Goal: Information Seeking & Learning: Learn about a topic

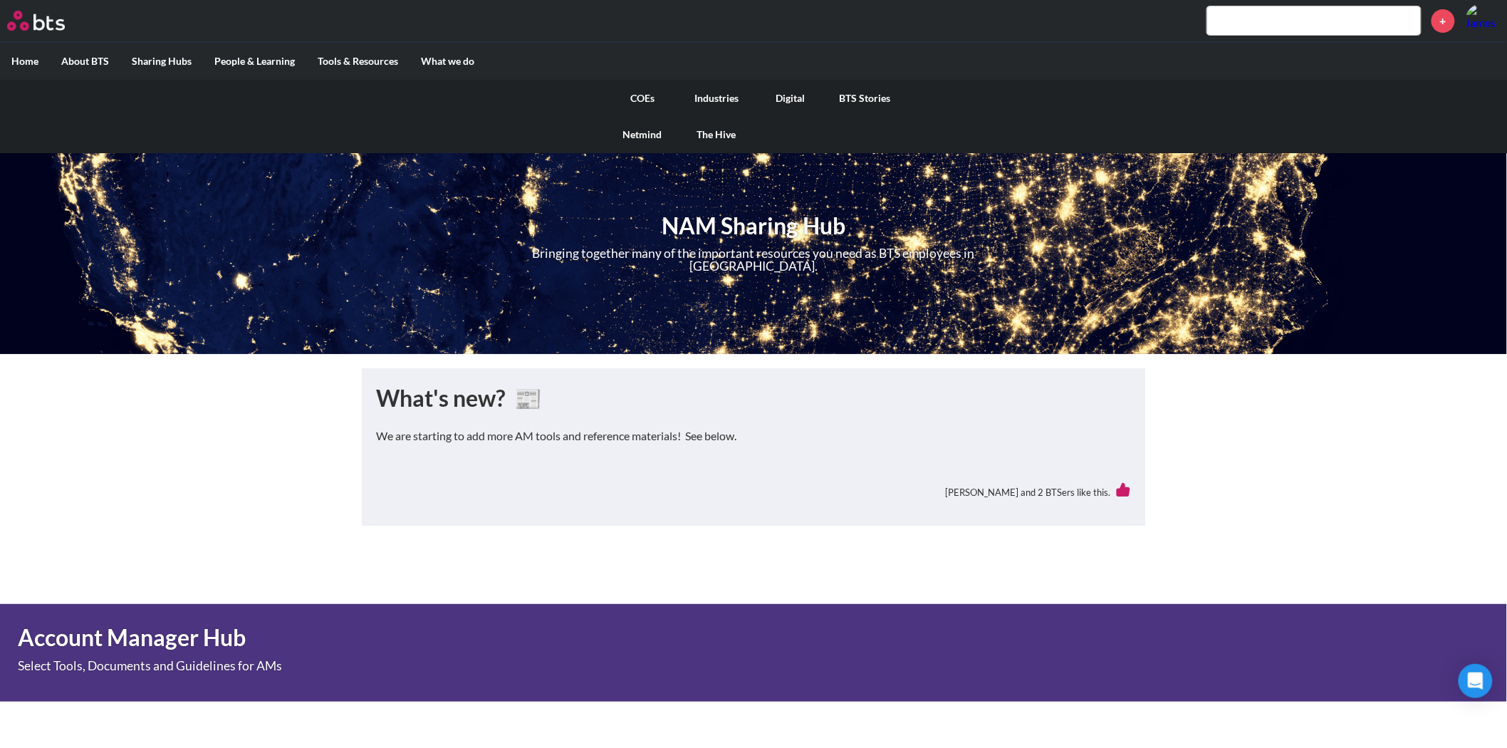
click at [644, 95] on link "COEs" at bounding box center [642, 98] width 74 height 37
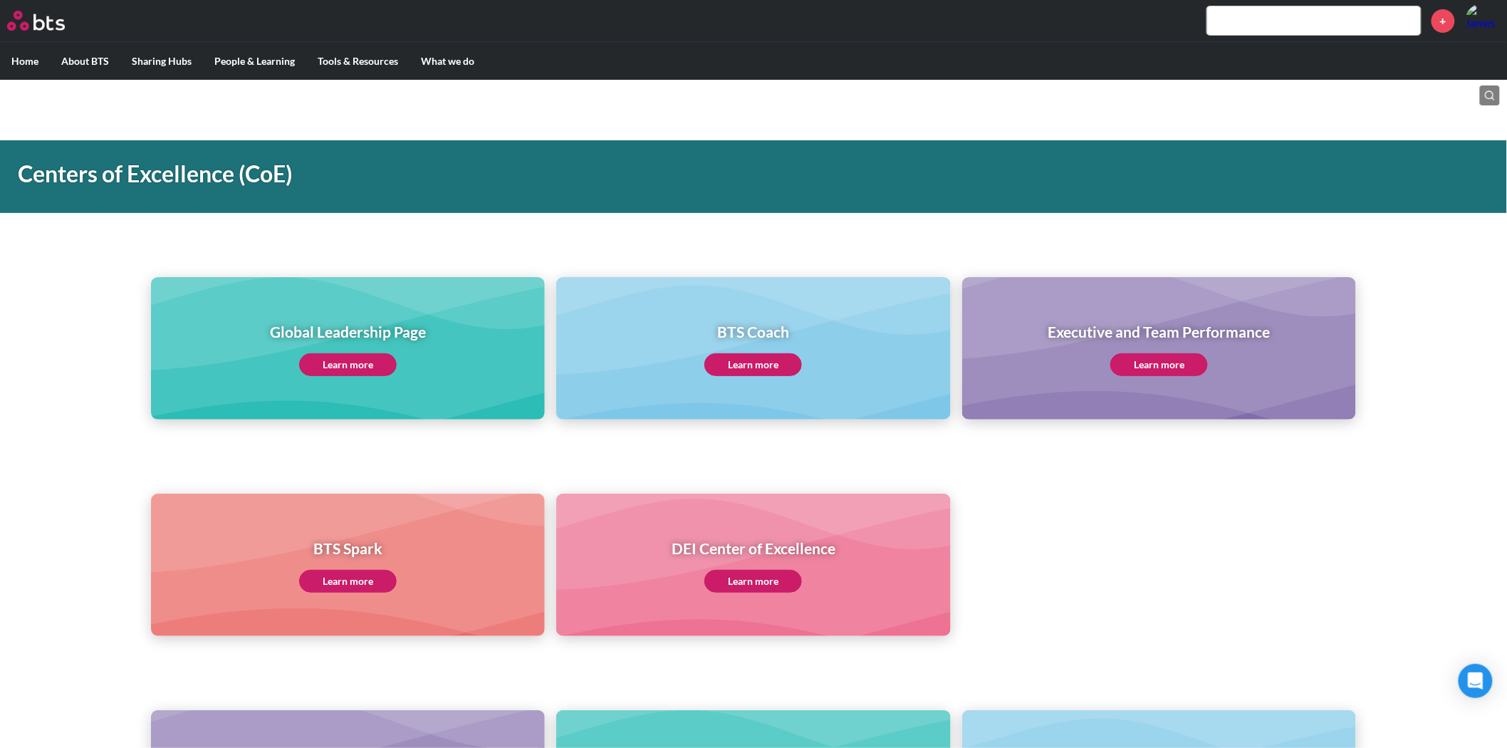
click at [354, 363] on link "Learn more" at bounding box center [348, 364] width 98 height 23
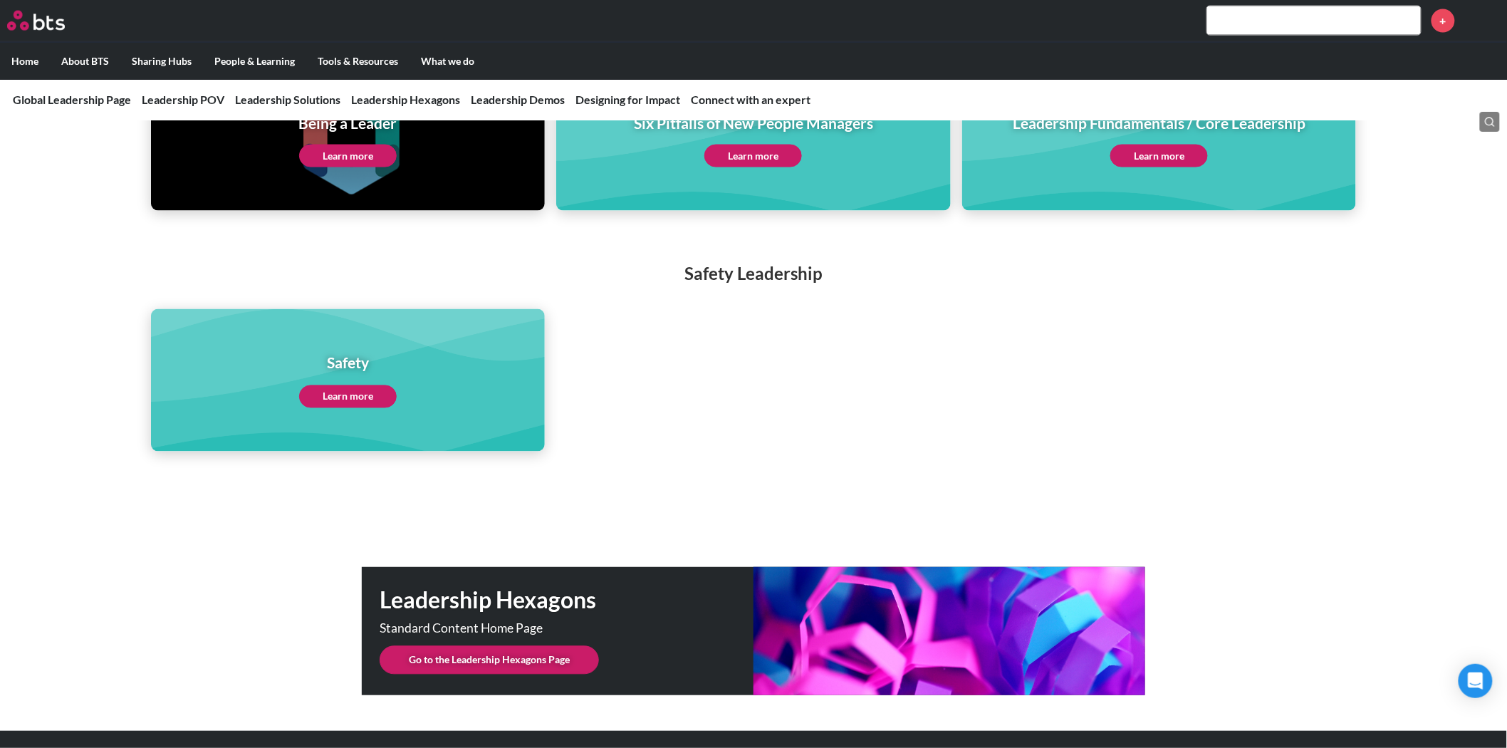
scroll to position [3156, 0]
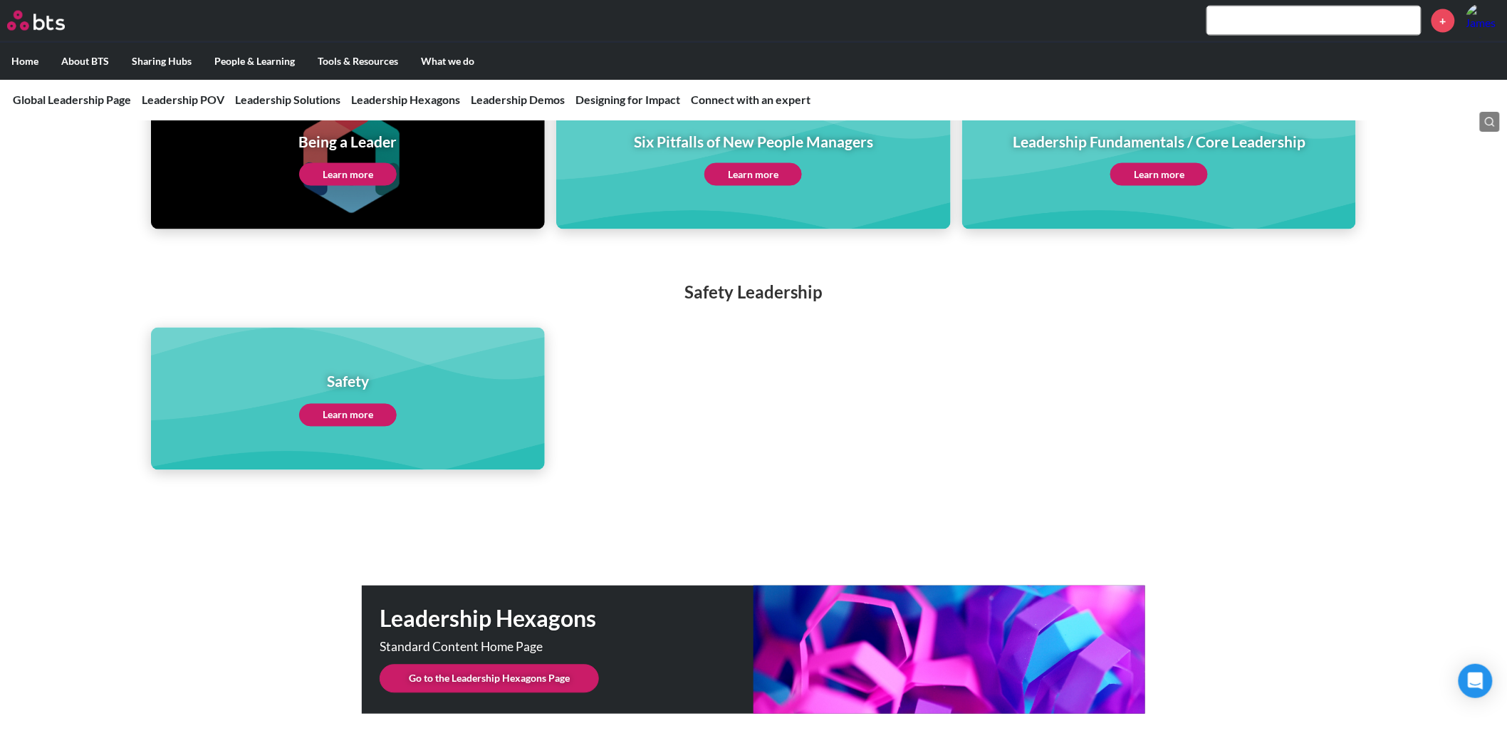
click at [503, 667] on link "Go to the Leadership Hexagons Page" at bounding box center [489, 679] width 219 height 28
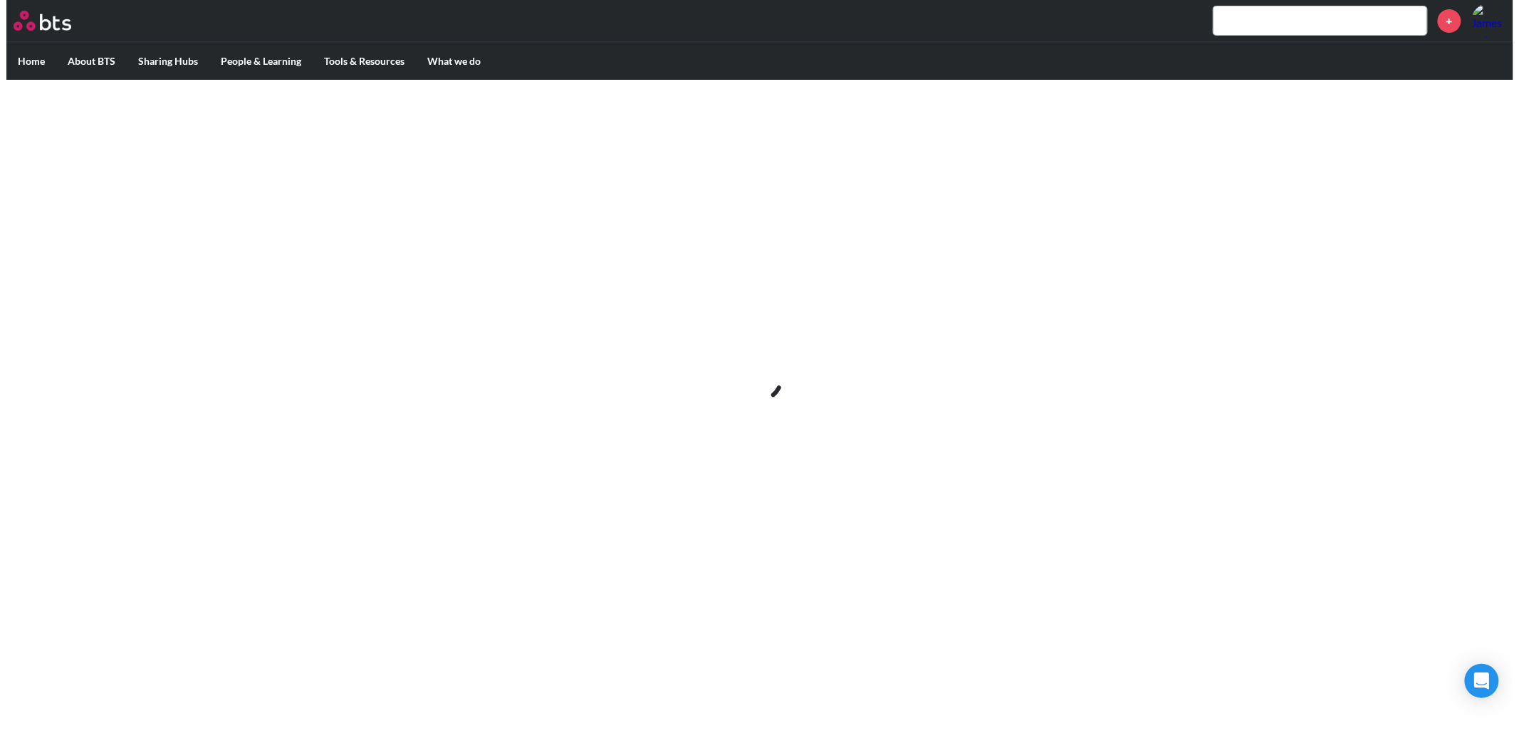
scroll to position [0, 0]
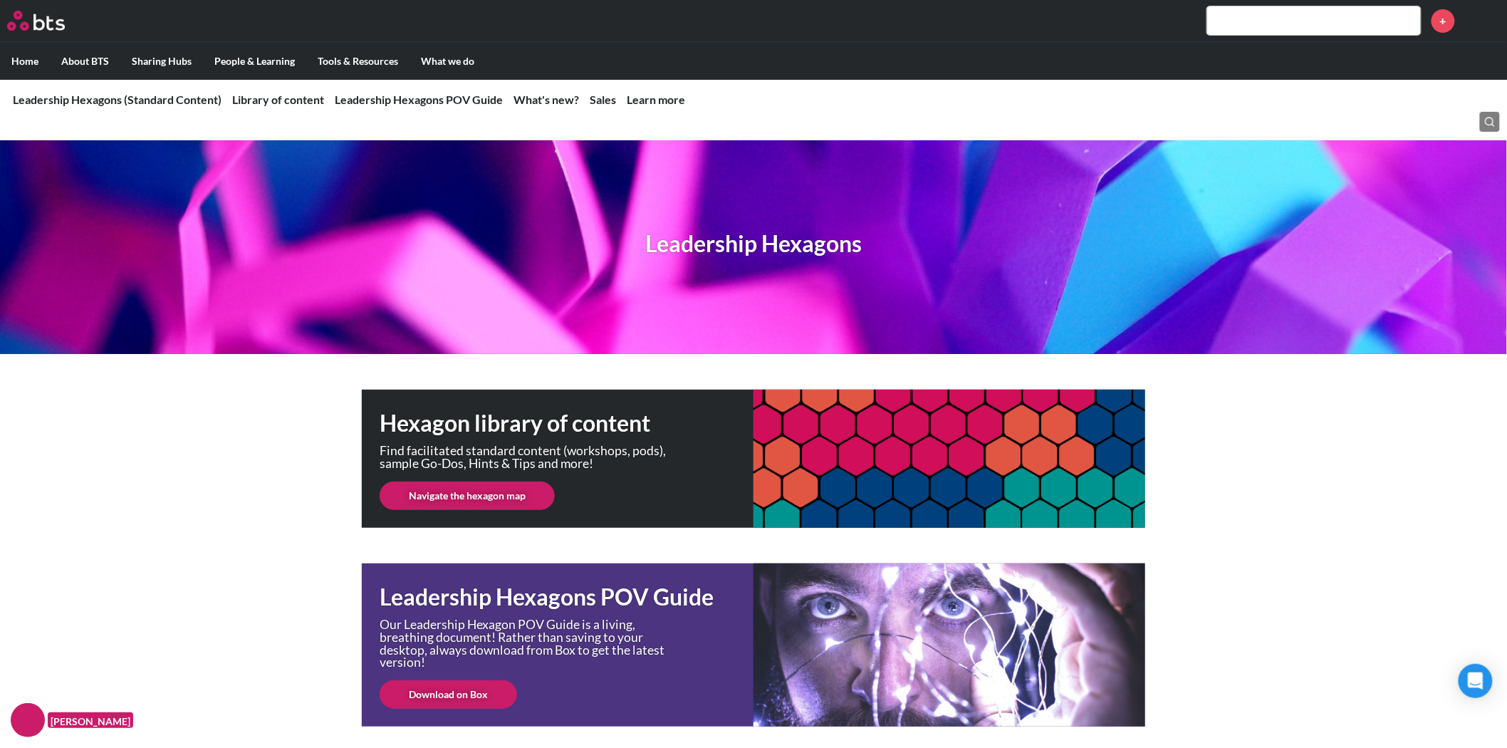
scroll to position [158, 0]
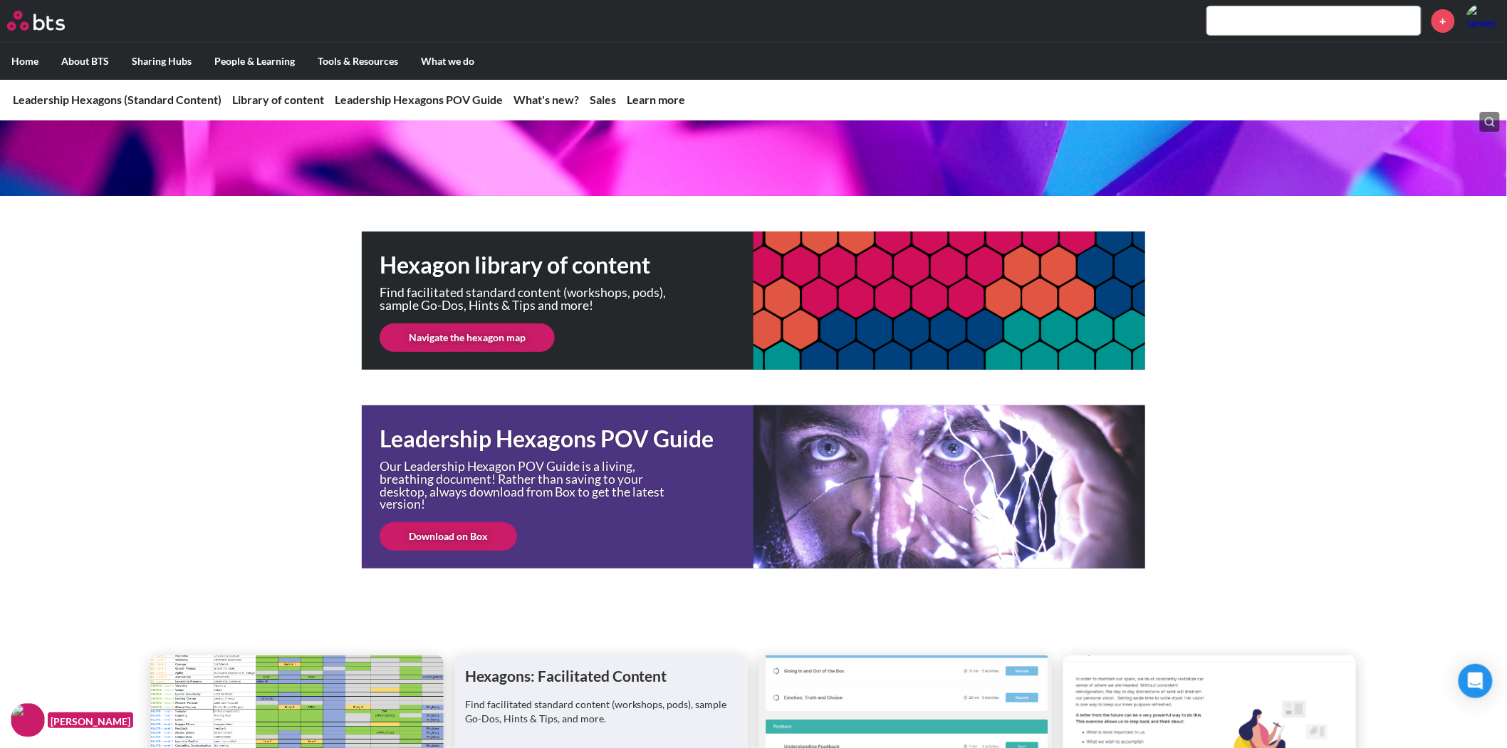
click at [456, 323] on link "Navigate the hexagon map" at bounding box center [467, 337] width 175 height 28
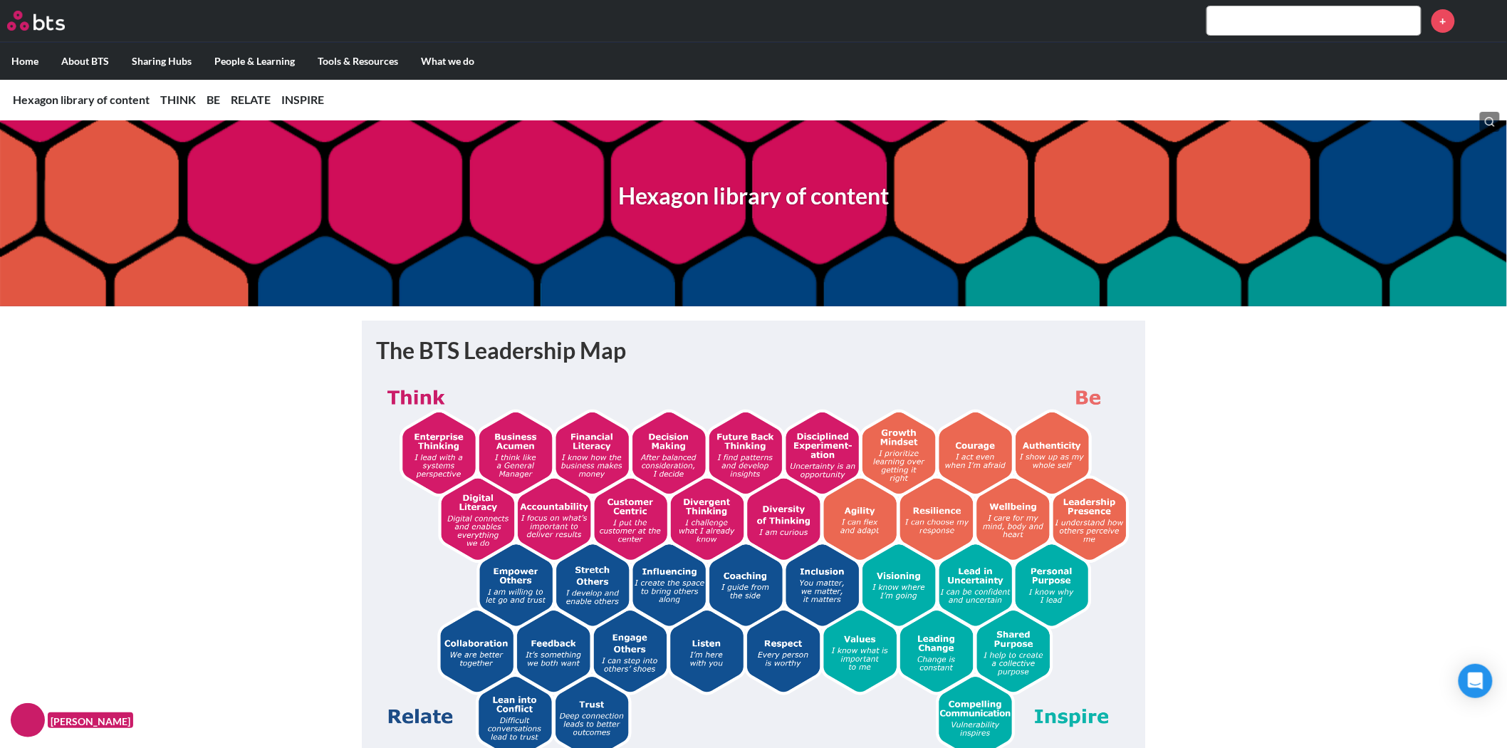
scroll to position [158, 0]
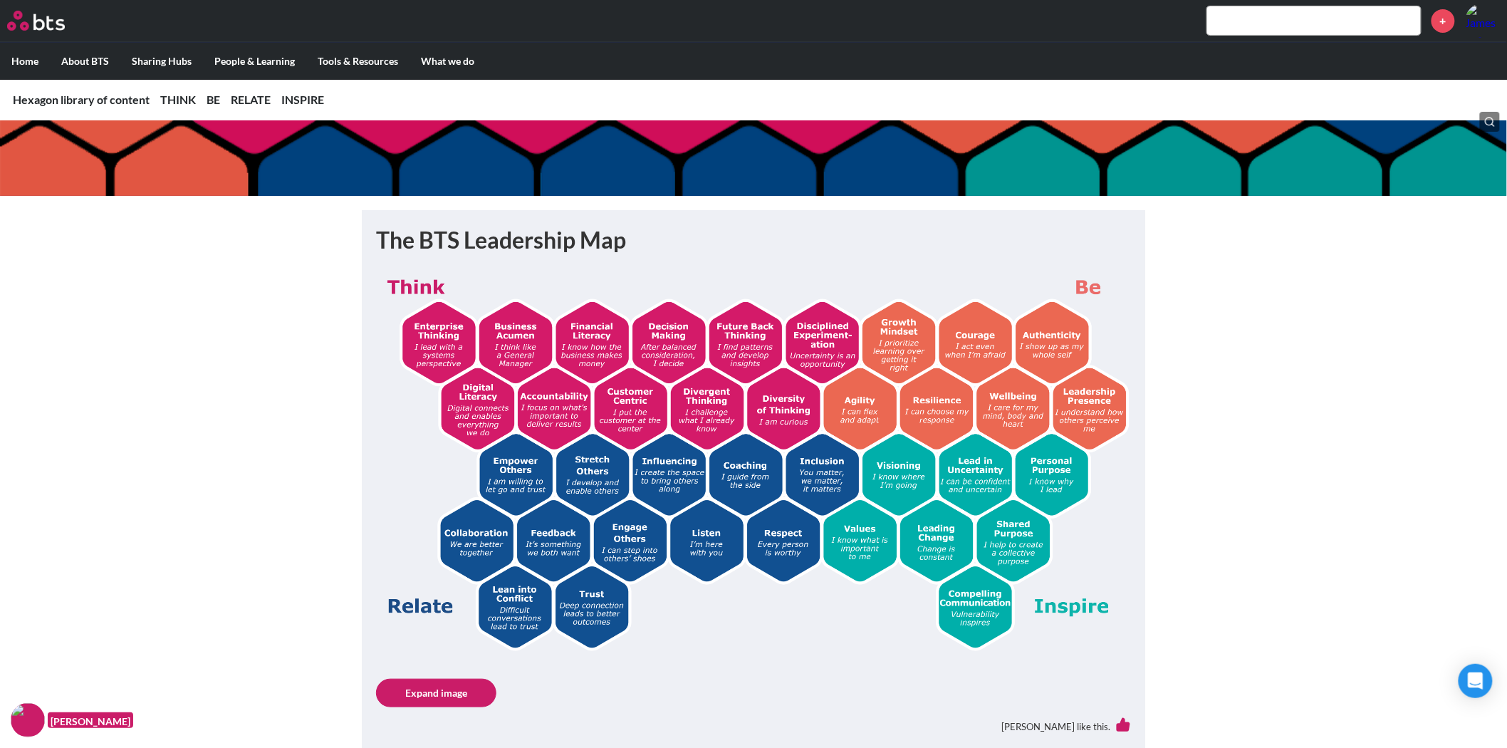
click at [764, 332] on img at bounding box center [753, 460] width 755 height 380
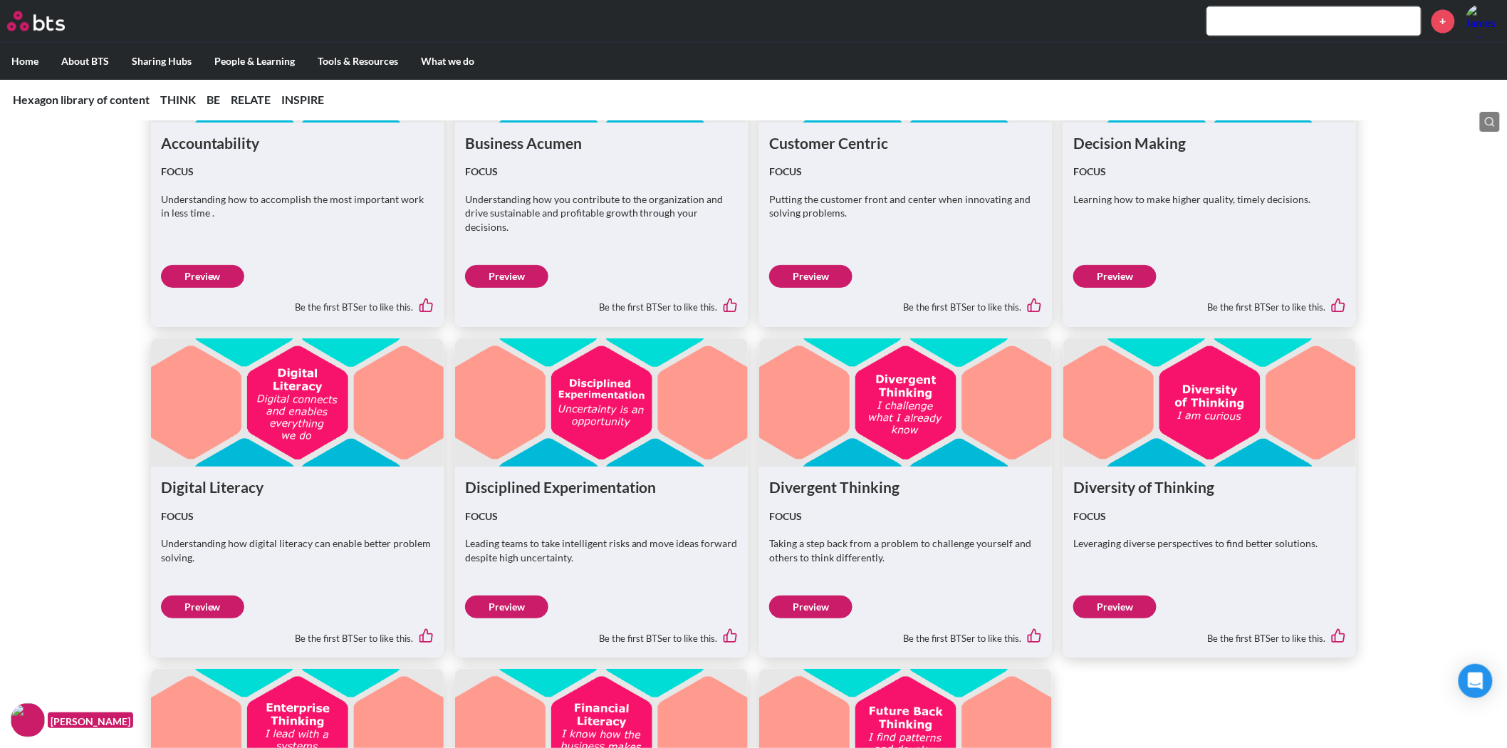
scroll to position [1425, 0]
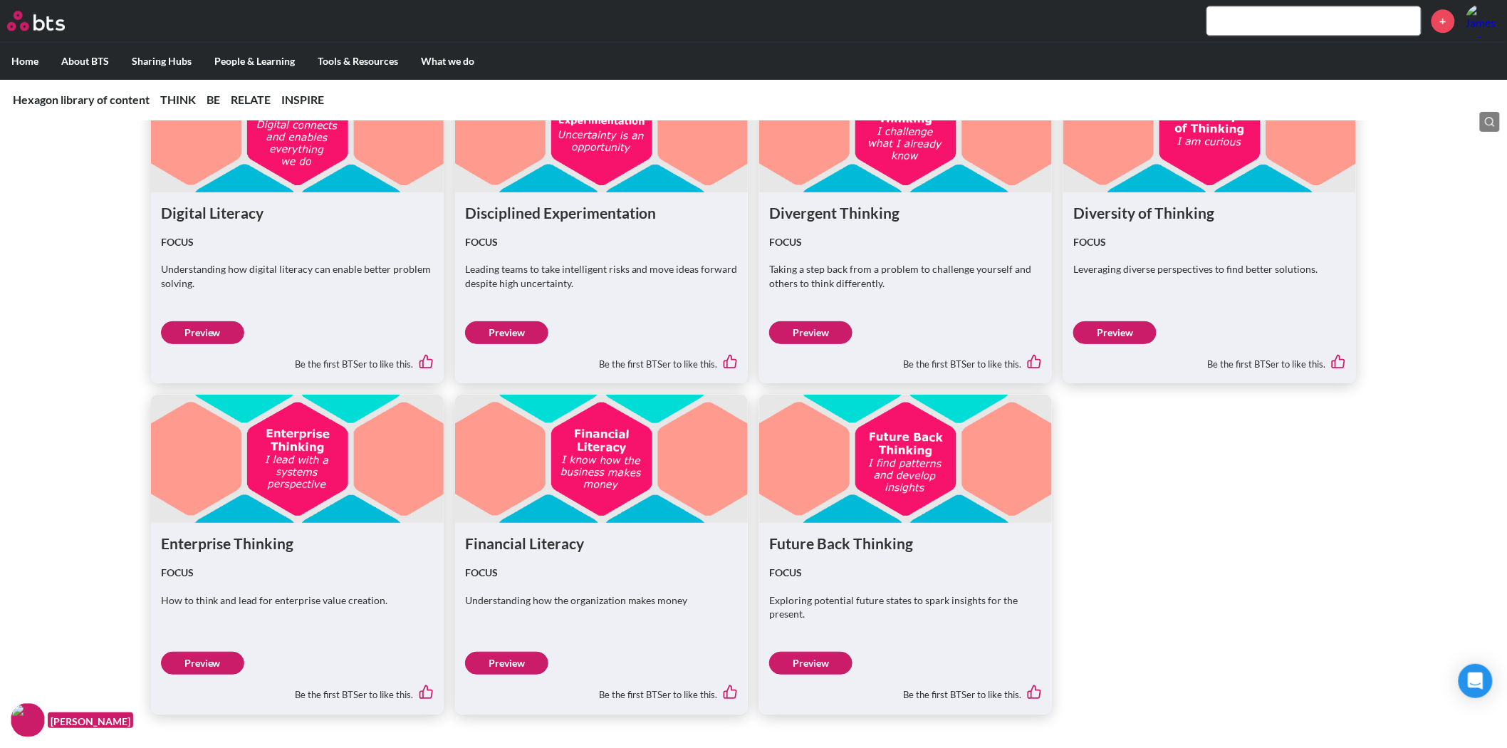
click at [811, 657] on link "Preview" at bounding box center [810, 663] width 83 height 23
click at [787, 679] on div "Be the first BTSer to like this." at bounding box center [905, 690] width 273 height 30
click at [827, 655] on link "Preview" at bounding box center [810, 663] width 83 height 23
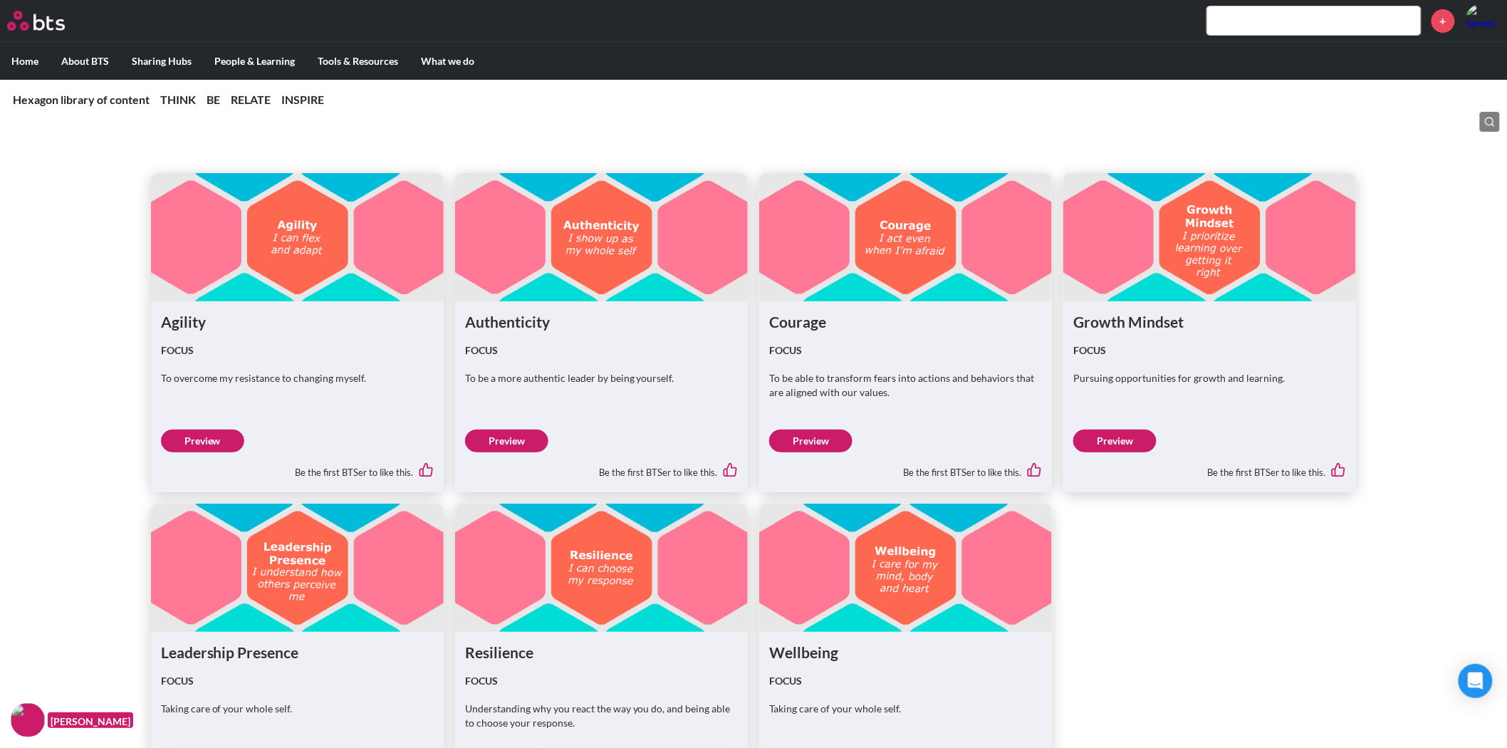
scroll to position [2374, 0]
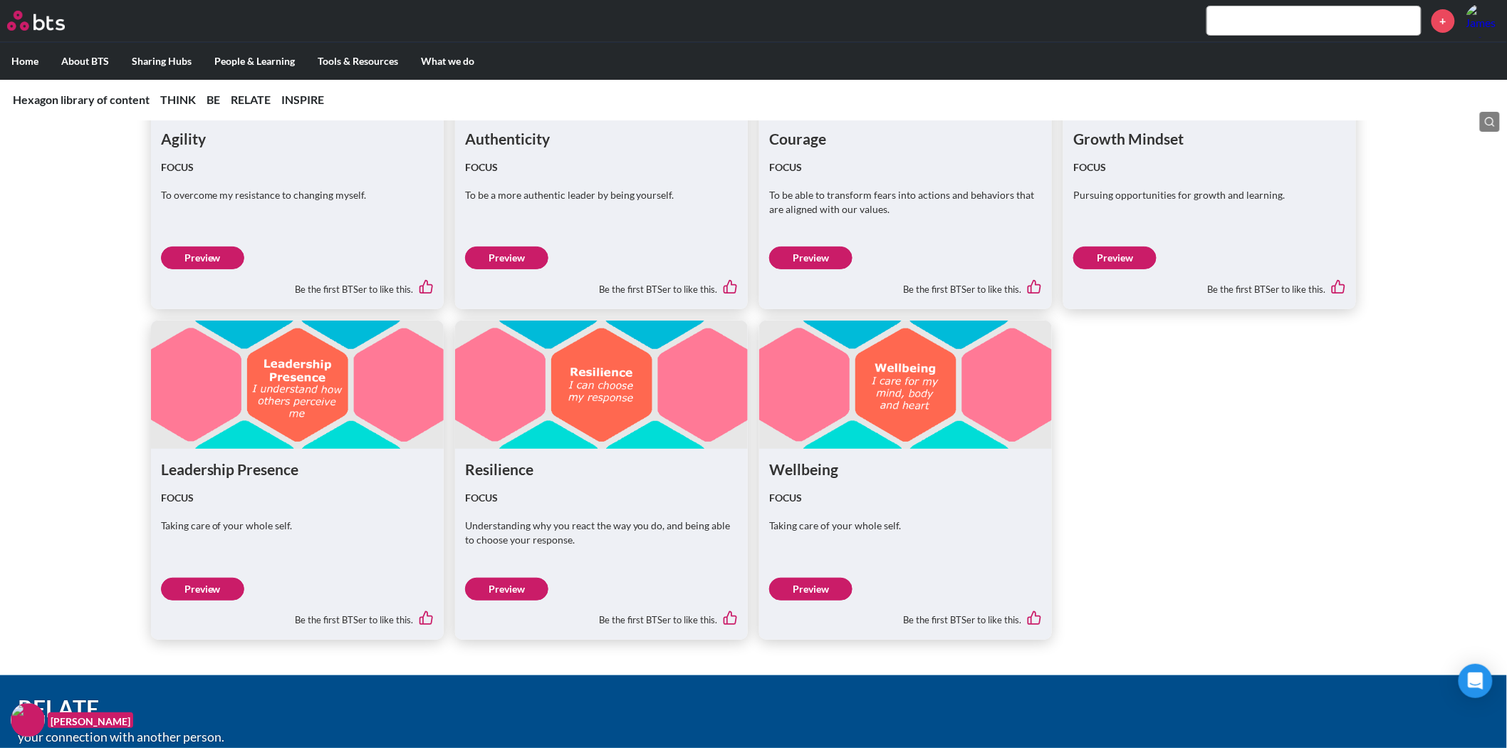
click at [497, 262] on link "Preview" at bounding box center [506, 257] width 83 height 23
click at [805, 264] on link "Preview" at bounding box center [810, 257] width 83 height 23
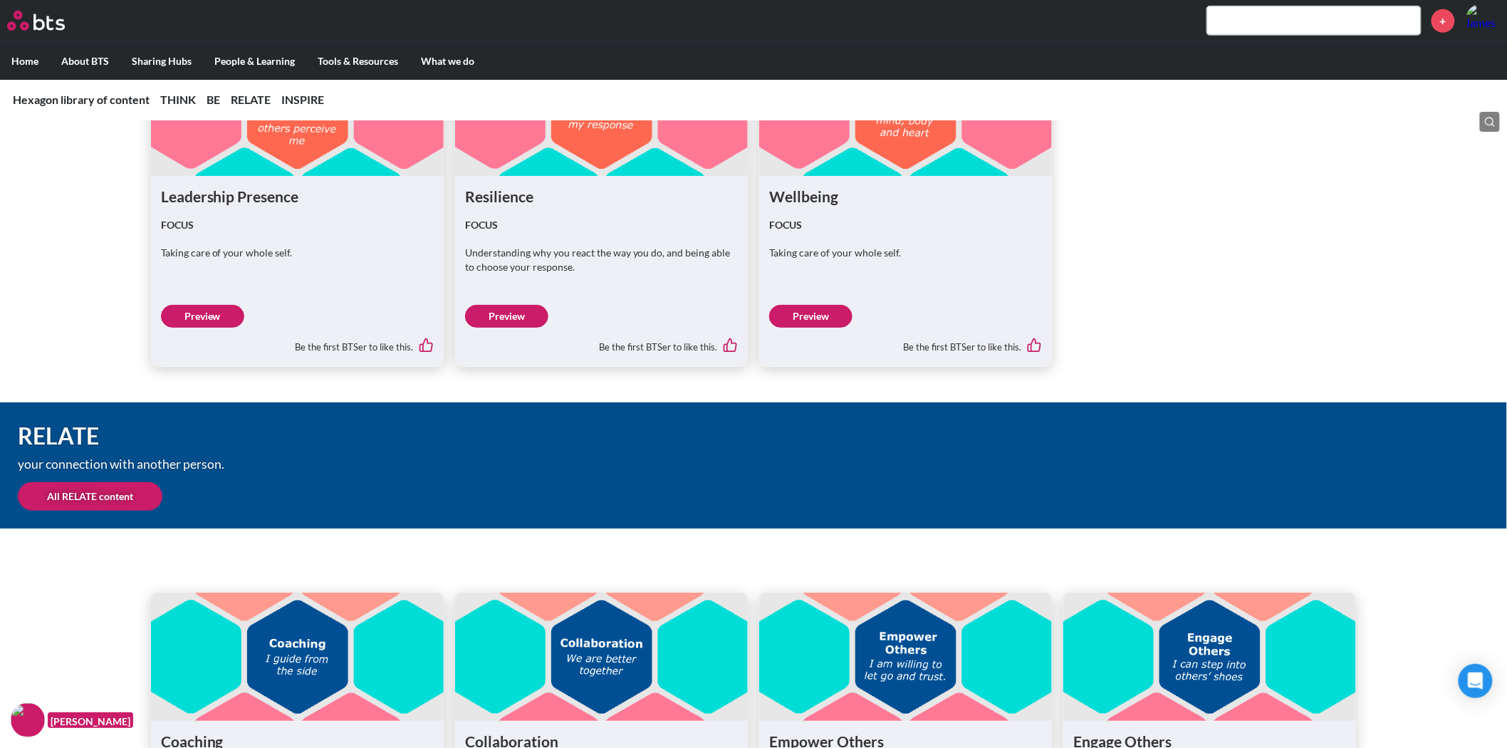
scroll to position [2690, 0]
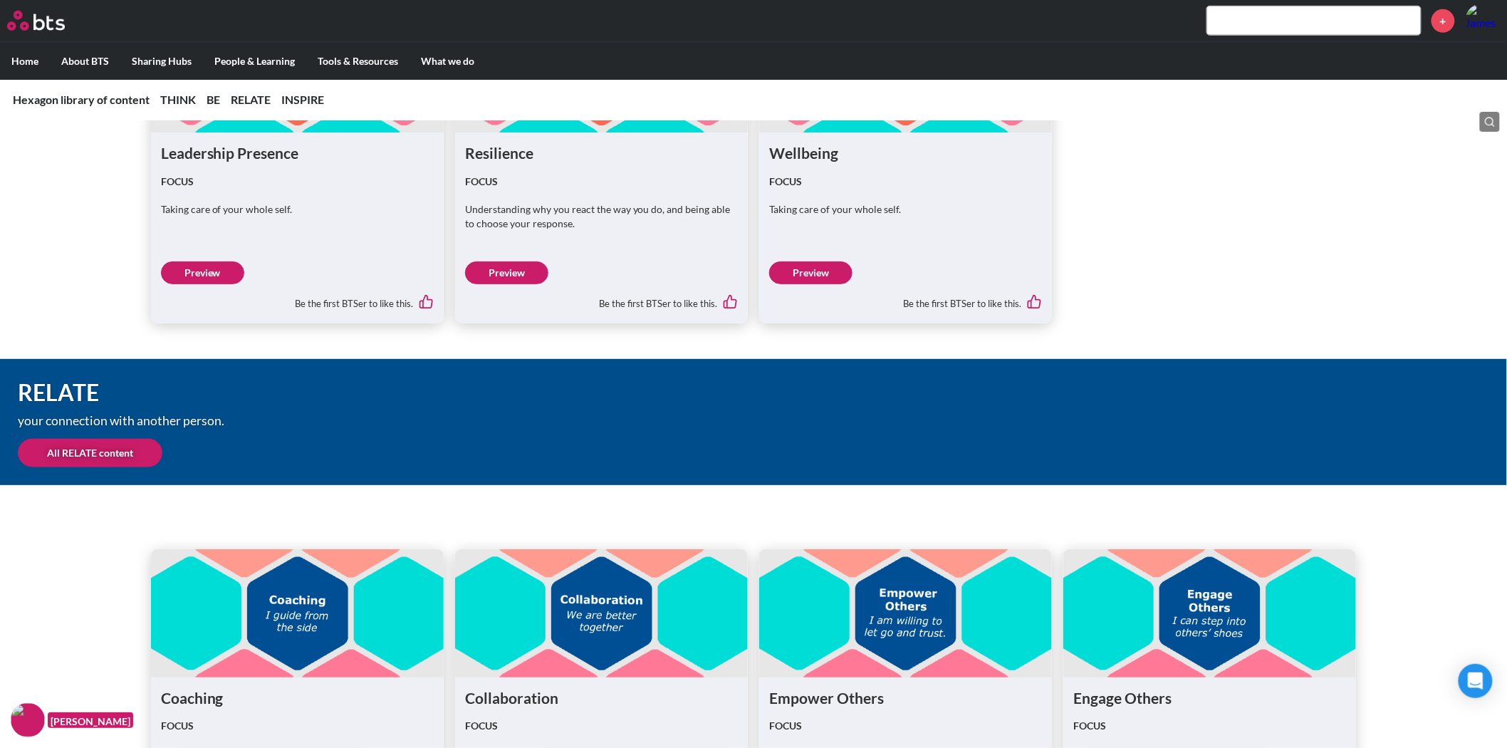
click at [192, 269] on link "Preview" at bounding box center [202, 272] width 83 height 23
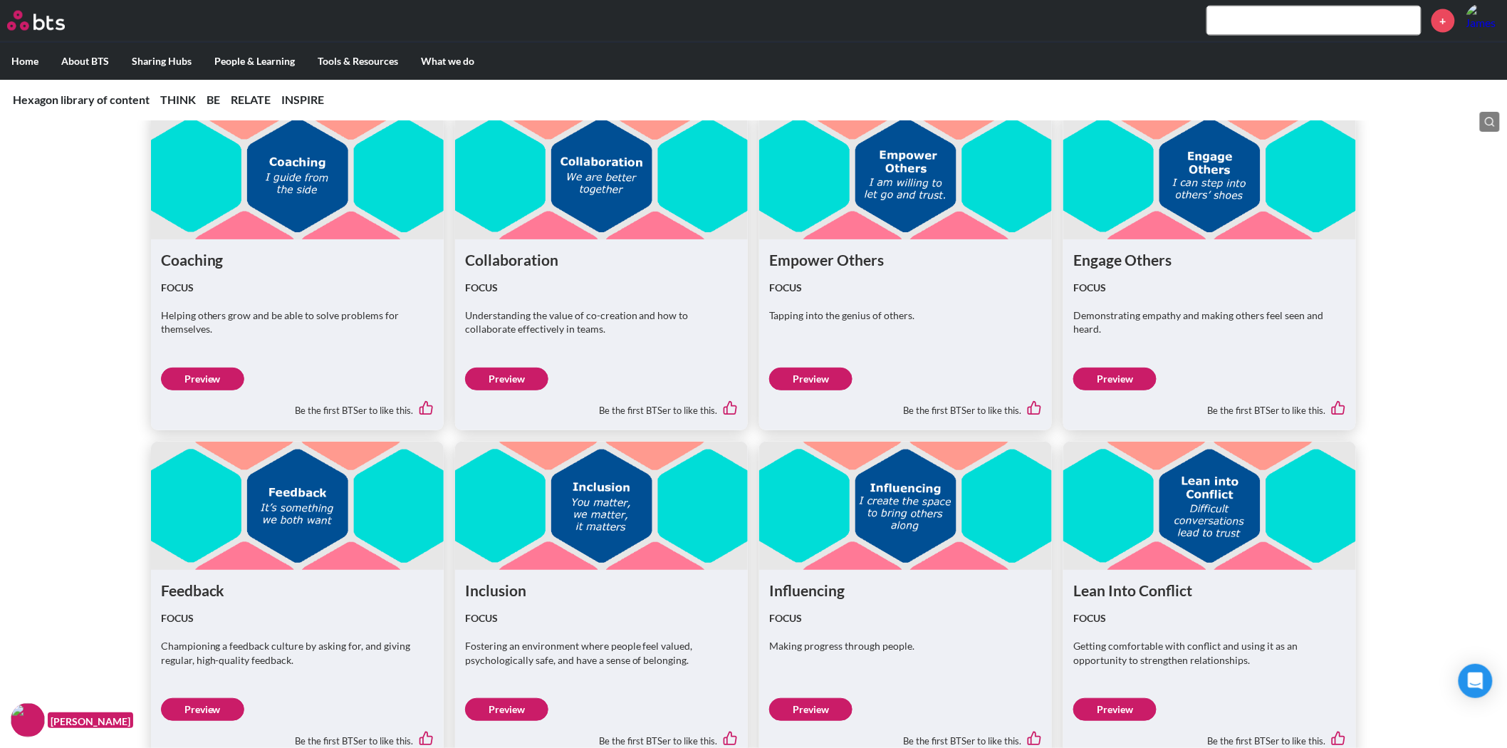
scroll to position [3165, 0]
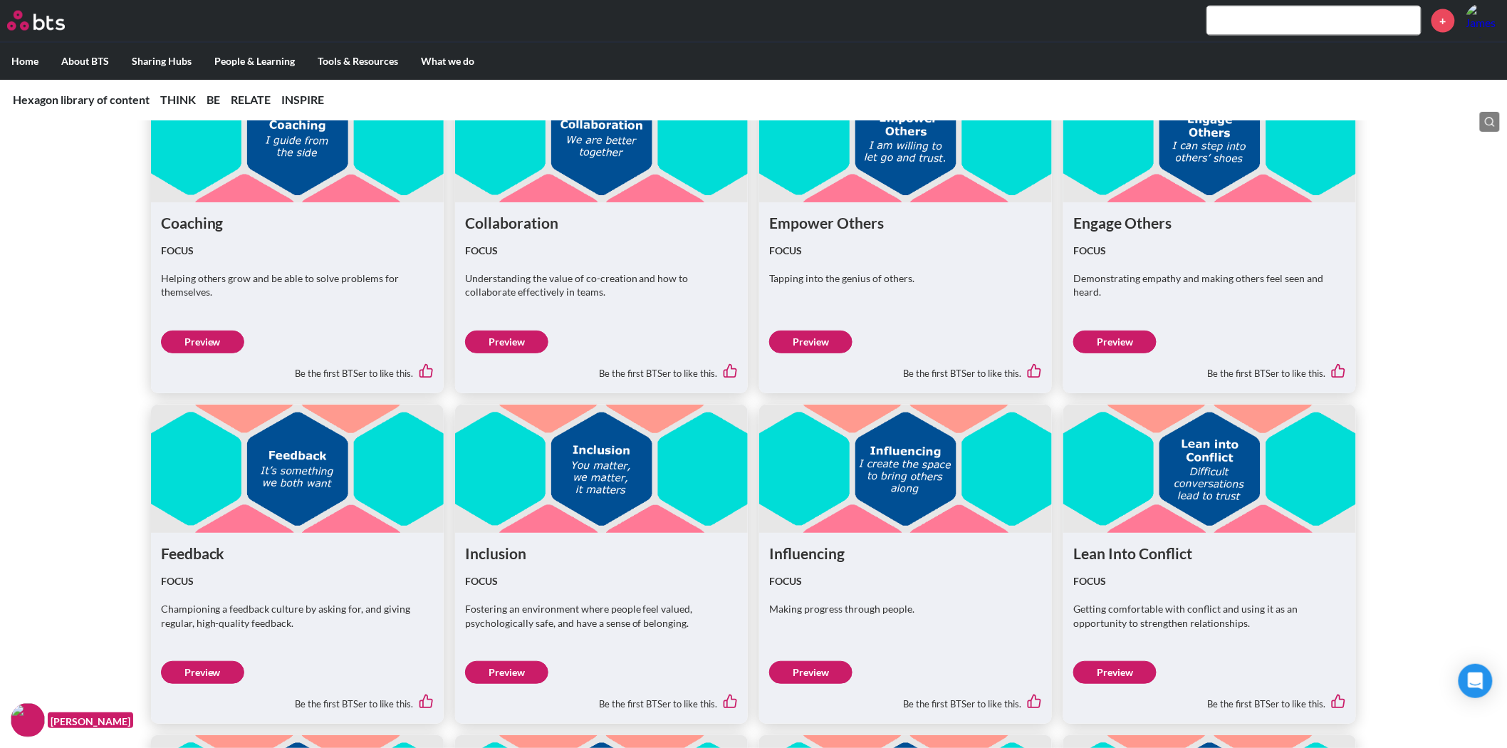
click at [191, 345] on link "Preview" at bounding box center [202, 342] width 83 height 23
click at [185, 652] on div "Feedback FOCUS Championing a feedback culture by asking for, and giving regular…" at bounding box center [297, 628] width 293 height 191
click at [178, 668] on link "Preview" at bounding box center [202, 672] width 83 height 23
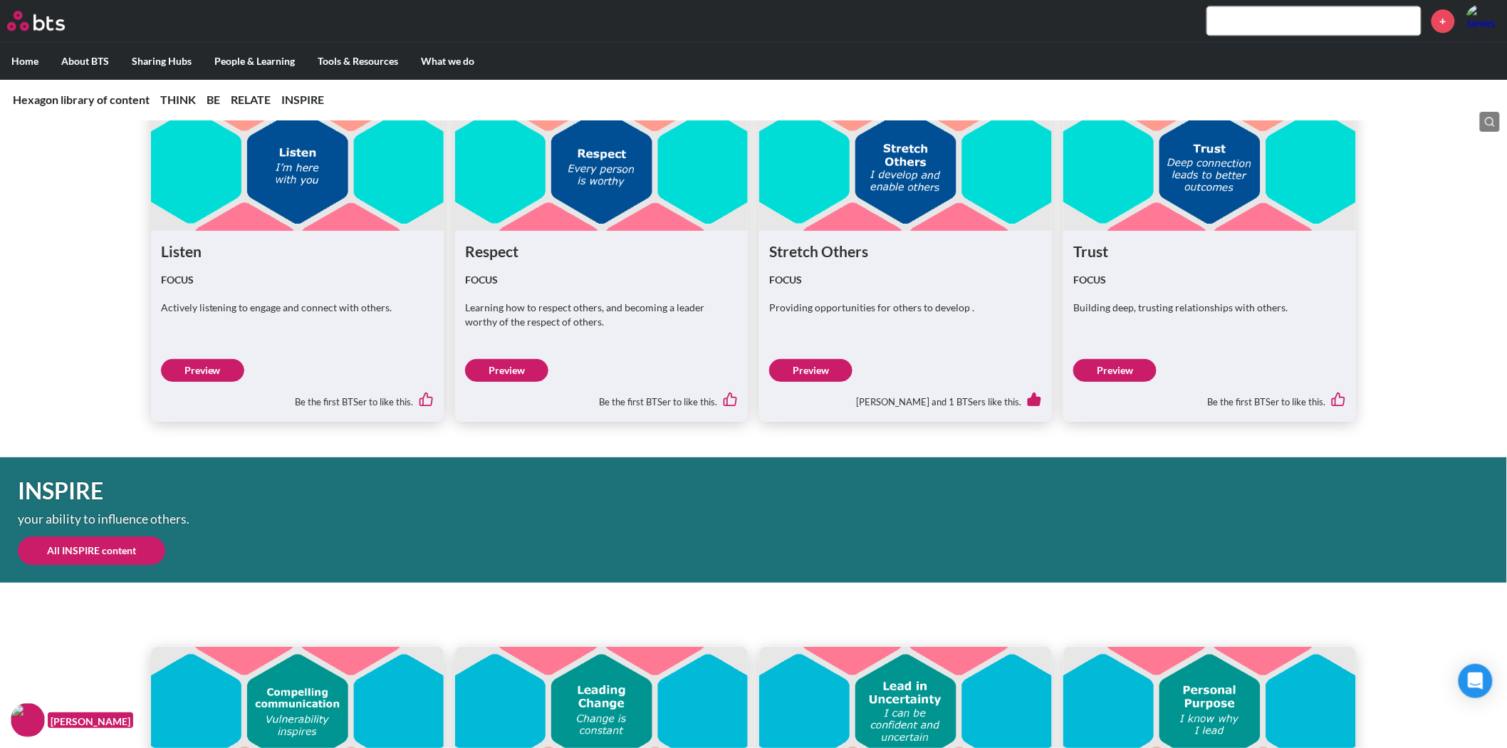
scroll to position [3799, 0]
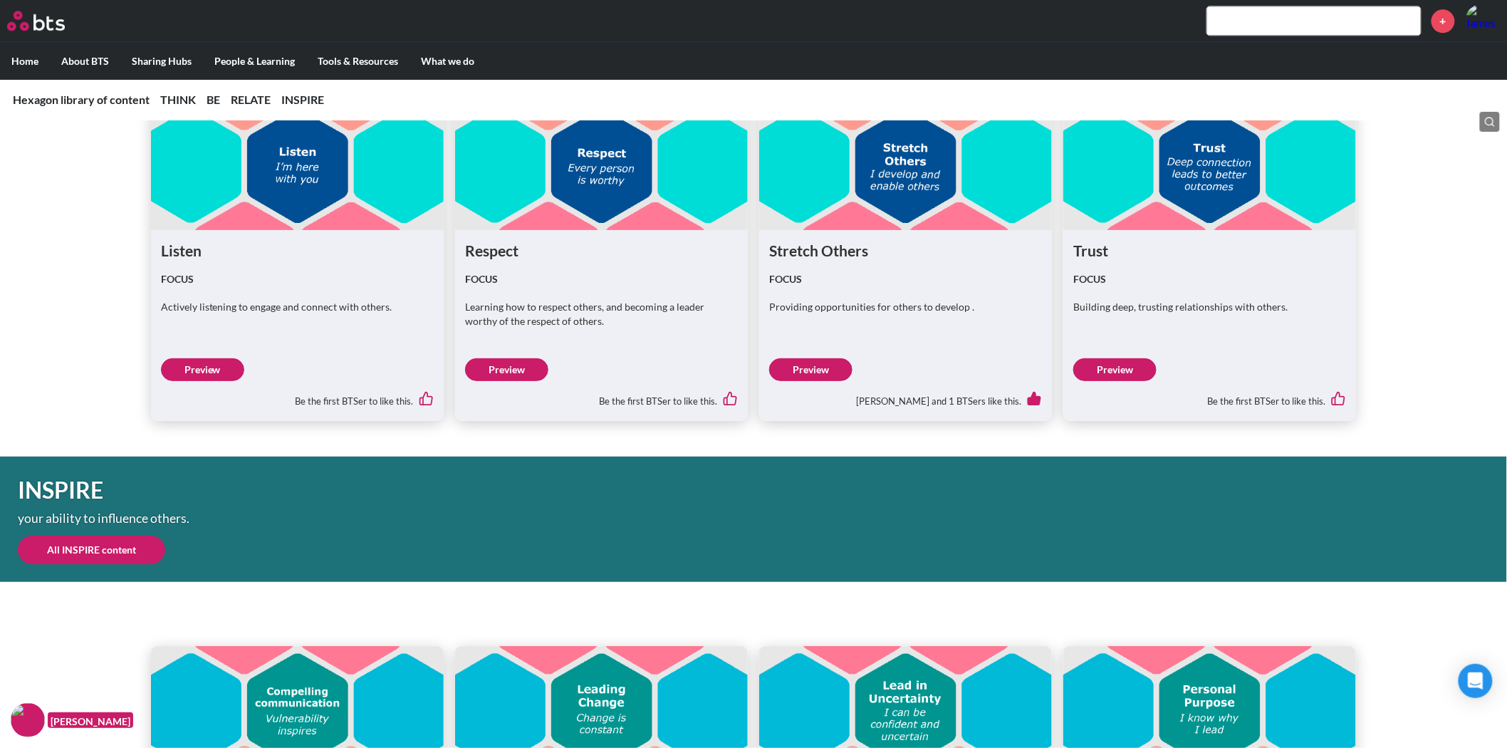
click at [816, 363] on link "Preview" at bounding box center [810, 369] width 83 height 23
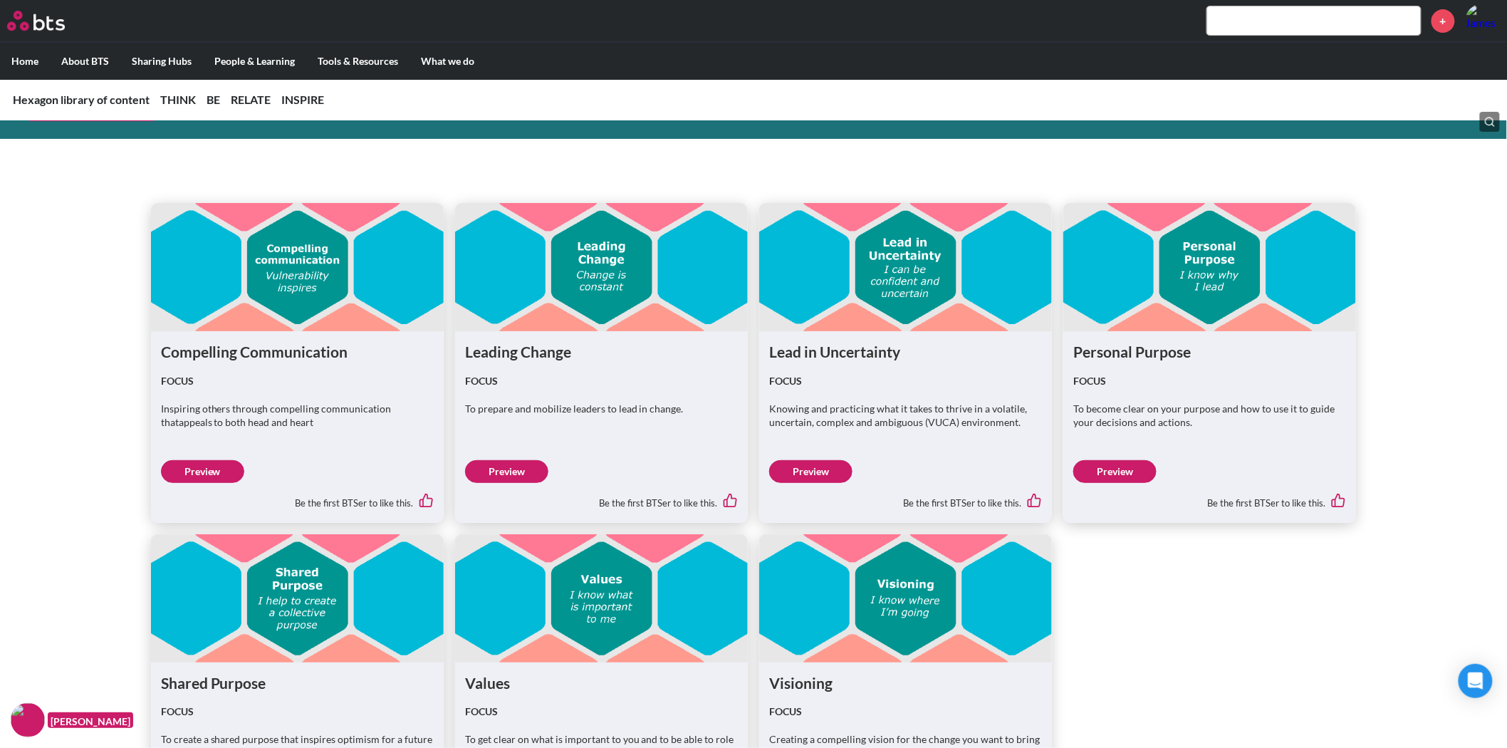
scroll to position [4274, 0]
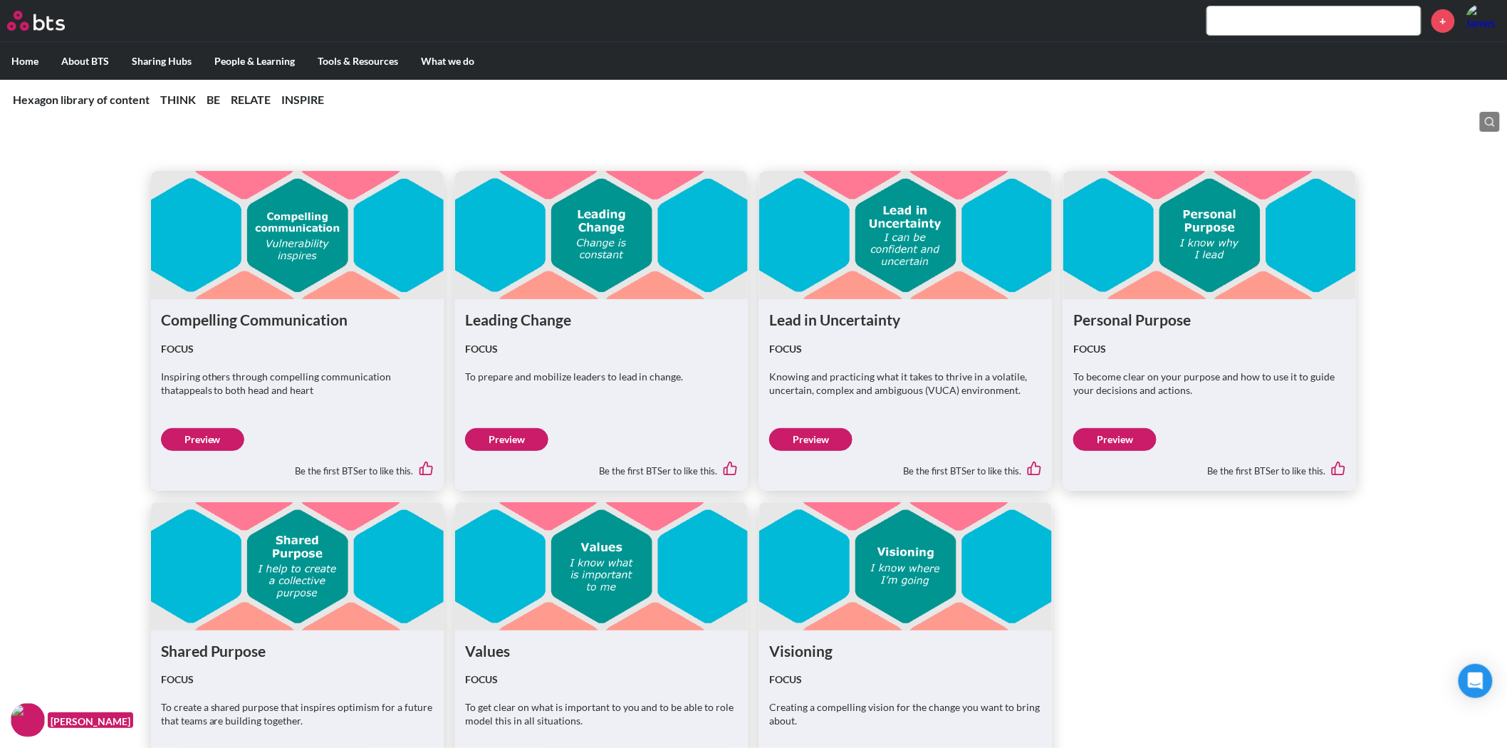
click at [182, 447] on link "Preview" at bounding box center [202, 439] width 83 height 23
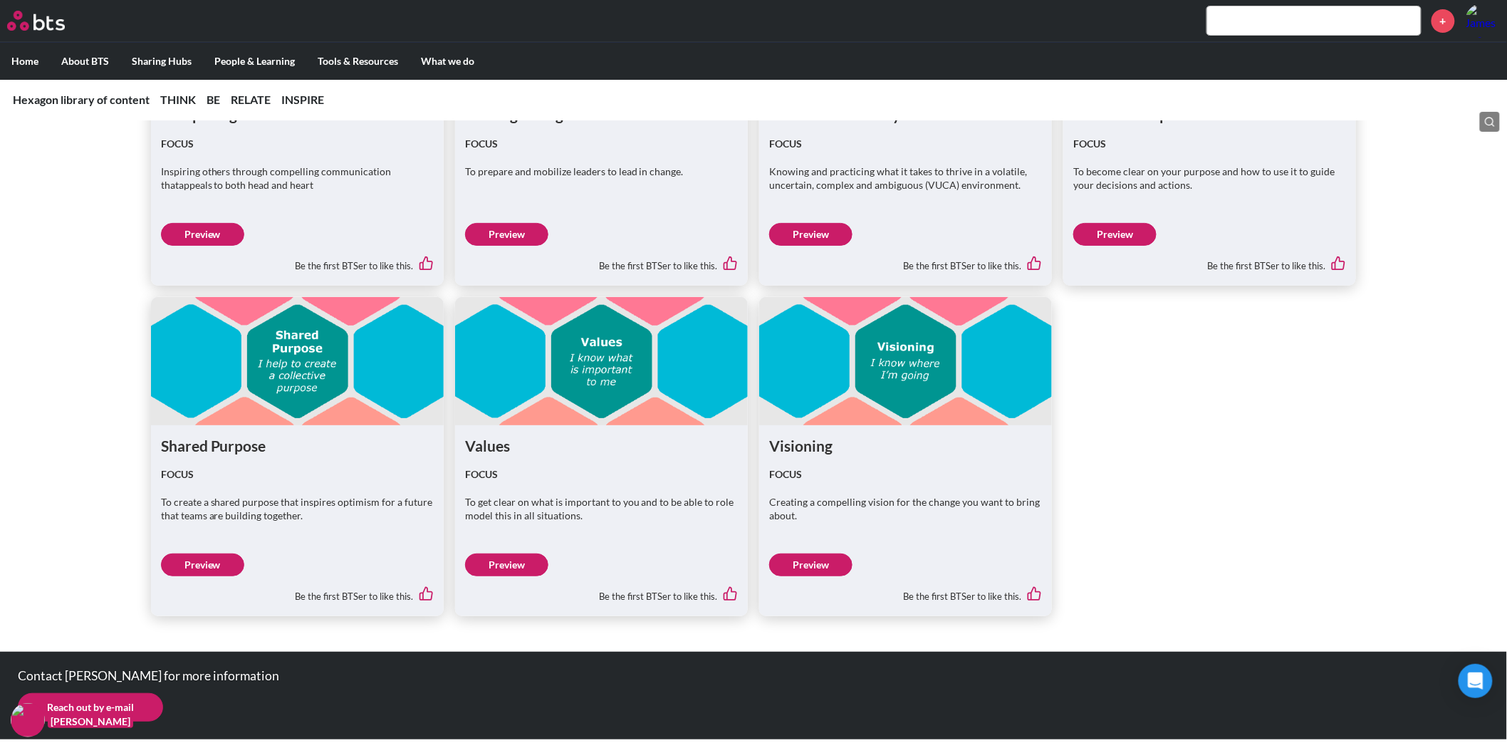
scroll to position [4480, 0]
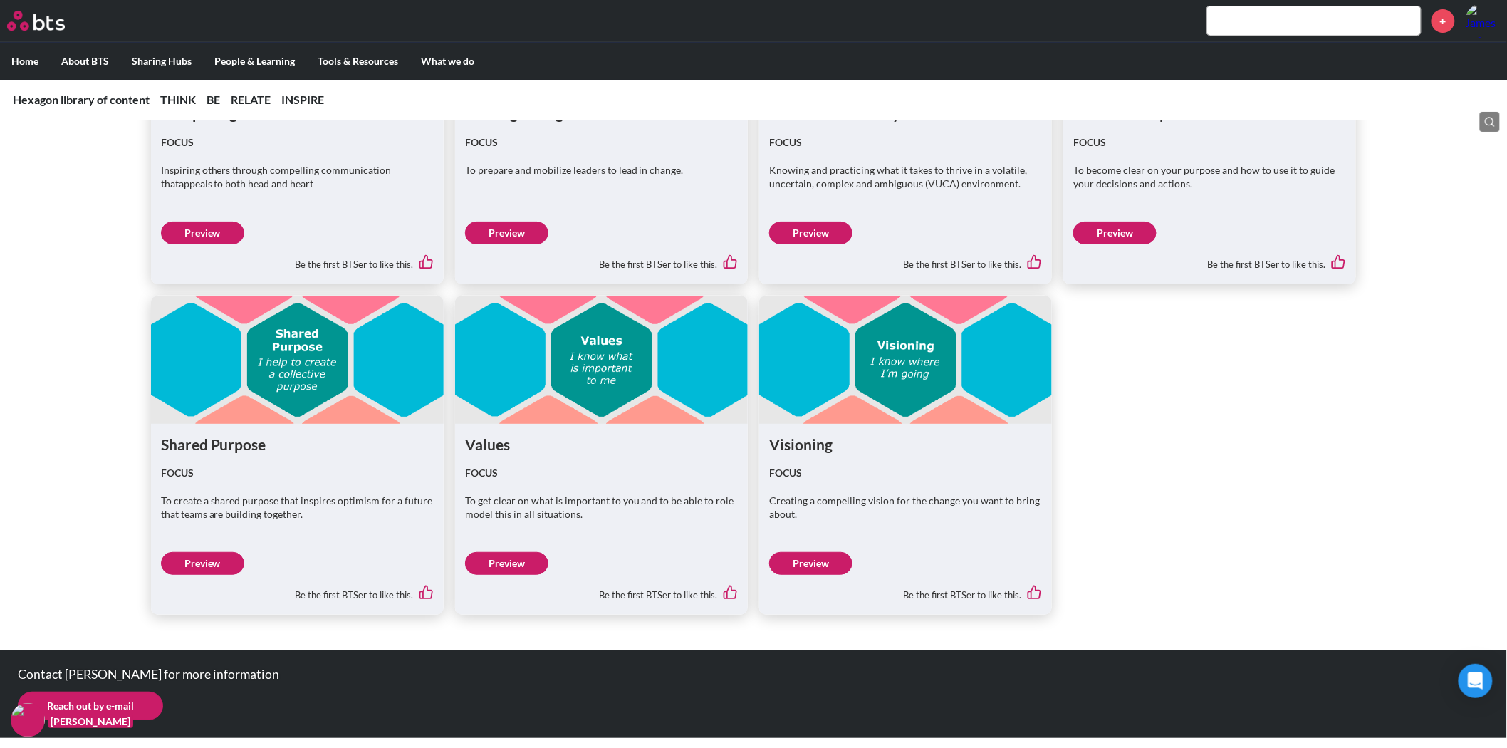
click at [830, 552] on link "Preview" at bounding box center [810, 563] width 83 height 23
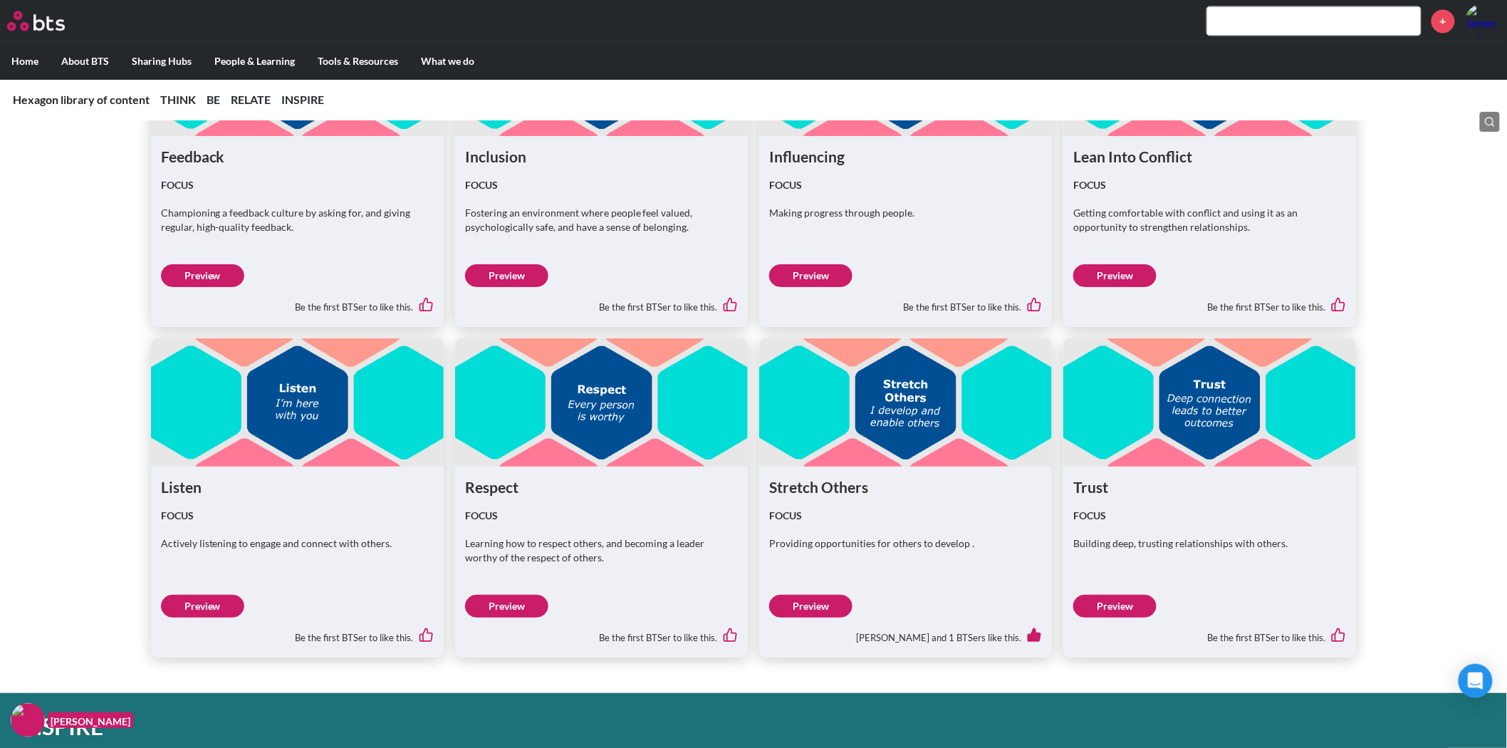
scroll to position [3530, 0]
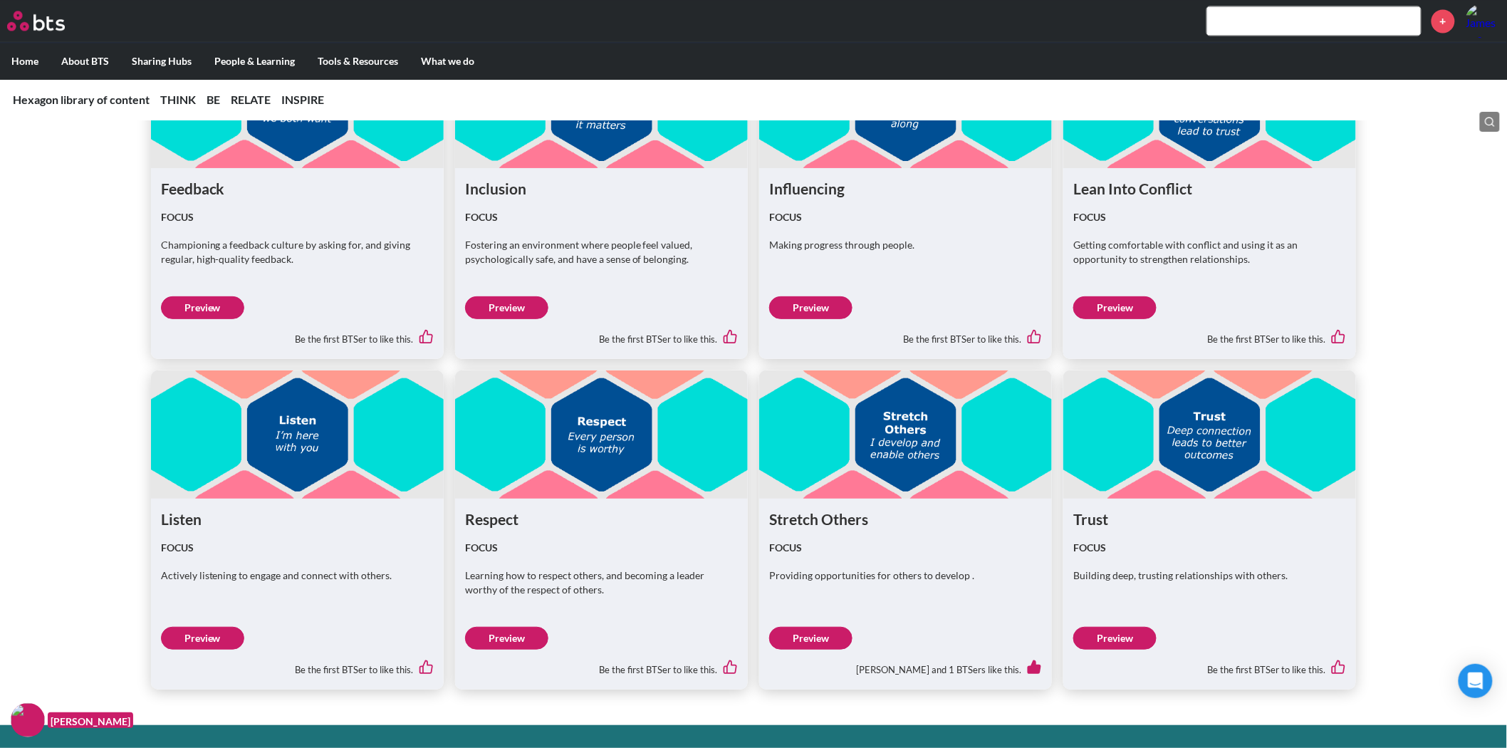
click at [795, 303] on link "Preview" at bounding box center [810, 307] width 83 height 23
